Goal: Task Accomplishment & Management: Complete application form

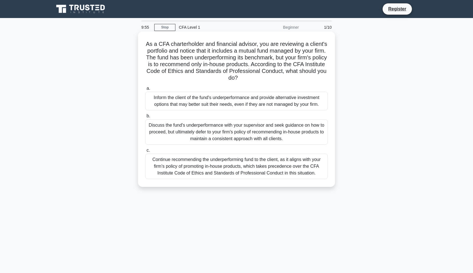
click at [203, 106] on div "Inform the client of the fund's underperformance and provide alternative invest…" at bounding box center [236, 101] width 183 height 19
click at [145, 90] on input "a. Inform the client of the fund's underperformance and provide alternative inv…" at bounding box center [145, 89] width 0 height 4
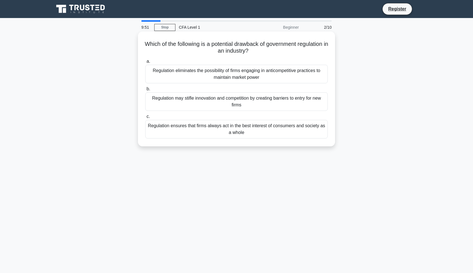
click at [206, 82] on div "Regulation eliminates the possibility of firms engaging in anticompetitive prac…" at bounding box center [236, 74] width 183 height 19
click at [145, 63] on input "a. Regulation eliminates the possibility of firms engaging in anticompetitive p…" at bounding box center [145, 62] width 0 height 4
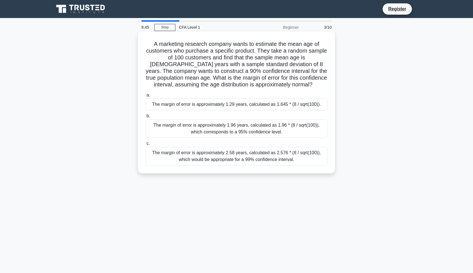
click at [322, 123] on div "The margin of error is approximately 1.96 years, calculated as 1.96 * (8 / sqrt…" at bounding box center [236, 128] width 183 height 19
click at [145, 118] on input "b. The margin of error is approximately 1.96 years, calculated as 1.96 * (8 / s…" at bounding box center [145, 116] width 0 height 4
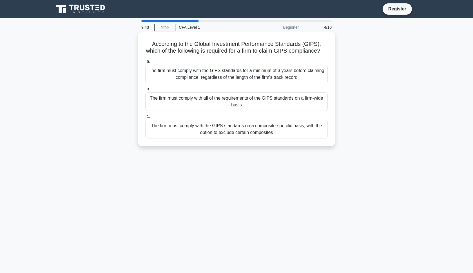
click at [302, 134] on div "The firm must comply with the GIPS standards on a composite-specific basis, wit…" at bounding box center [236, 129] width 183 height 19
click at [145, 119] on input "c. The firm must comply with the GIPS standards on a composite-specific basis, …" at bounding box center [145, 117] width 0 height 4
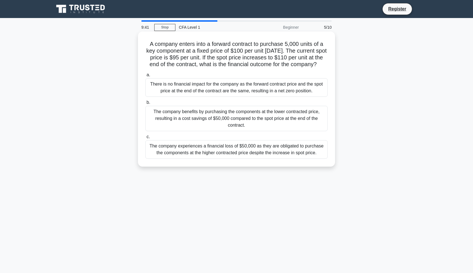
click at [302, 131] on div "The company benefits by purchasing the components at the lower contracted price…" at bounding box center [236, 118] width 183 height 25
click at [145, 104] on input "b. The company benefits by purchasing the components at the lower contracted pr…" at bounding box center [145, 103] width 0 height 4
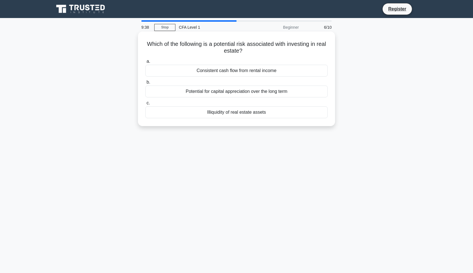
click at [297, 94] on div "Potential for capital appreciation over the long term" at bounding box center [236, 92] width 183 height 12
click at [145, 84] on input "b. Potential for capital appreciation over the long term" at bounding box center [145, 83] width 0 height 4
